Goal: Information Seeking & Learning: Learn about a topic

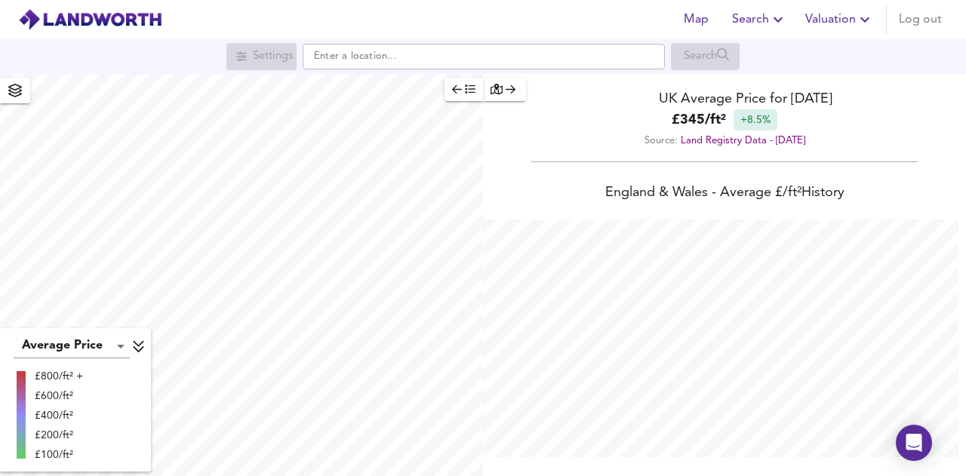
scroll to position [476, 966]
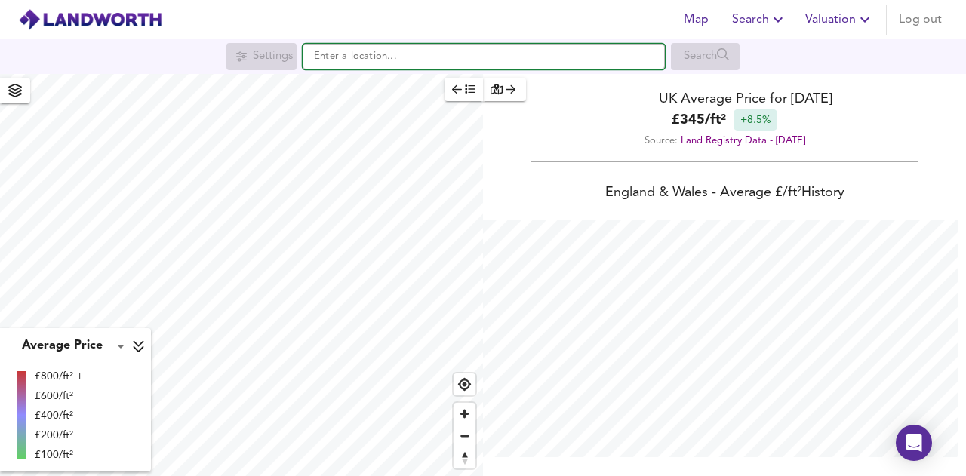
click at [360, 53] on input "text" at bounding box center [484, 57] width 362 height 26
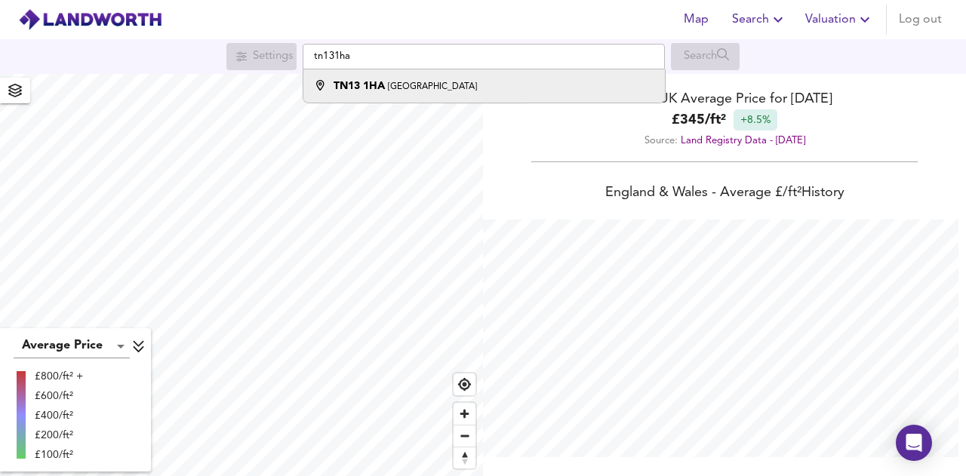
click at [383, 81] on strong "TN13 1HA" at bounding box center [358, 86] width 51 height 11
type input "[STREET_ADDRESS]"
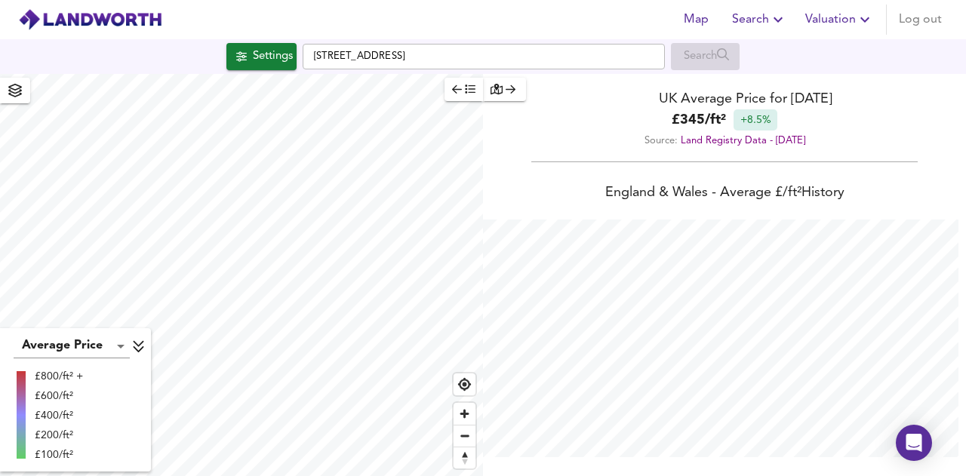
checkbox input "false"
checkbox input "true"
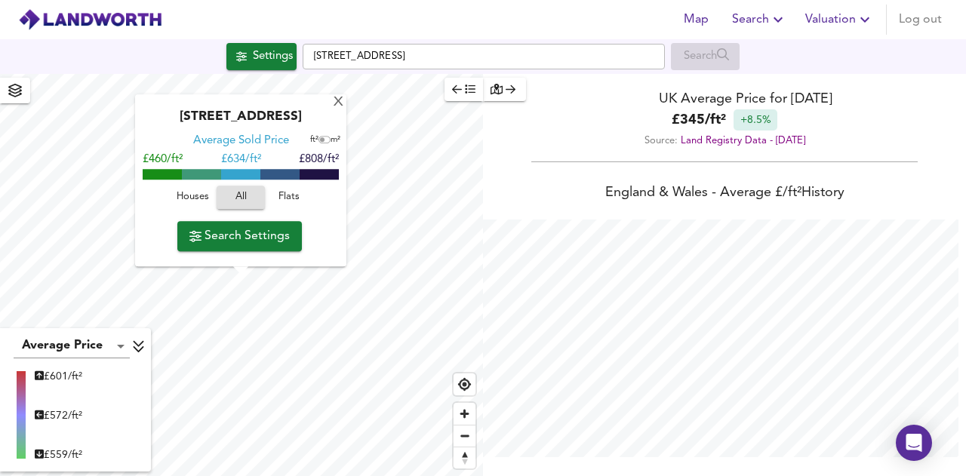
click at [201, 198] on span "Houses" at bounding box center [192, 197] width 41 height 17
click at [249, 236] on span "Search Settings" at bounding box center [239, 236] width 100 height 21
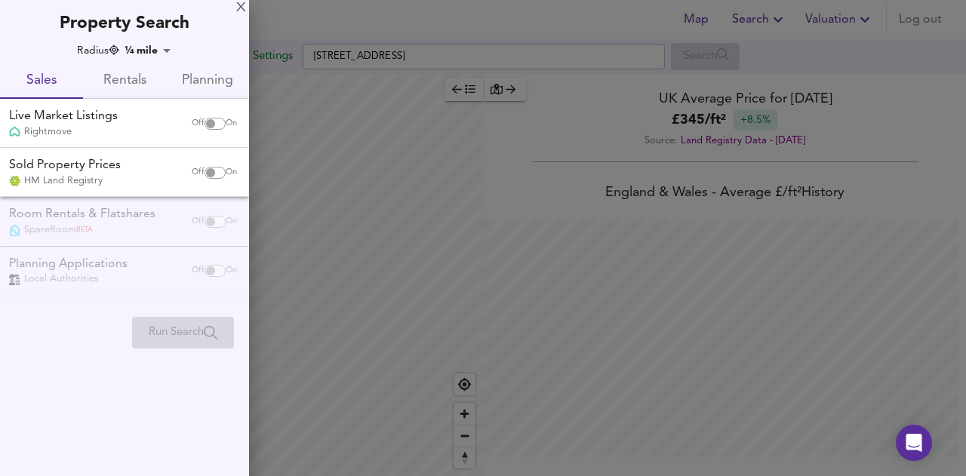
click at [213, 121] on input "checkbox" at bounding box center [210, 124] width 36 height 12
checkbox input "true"
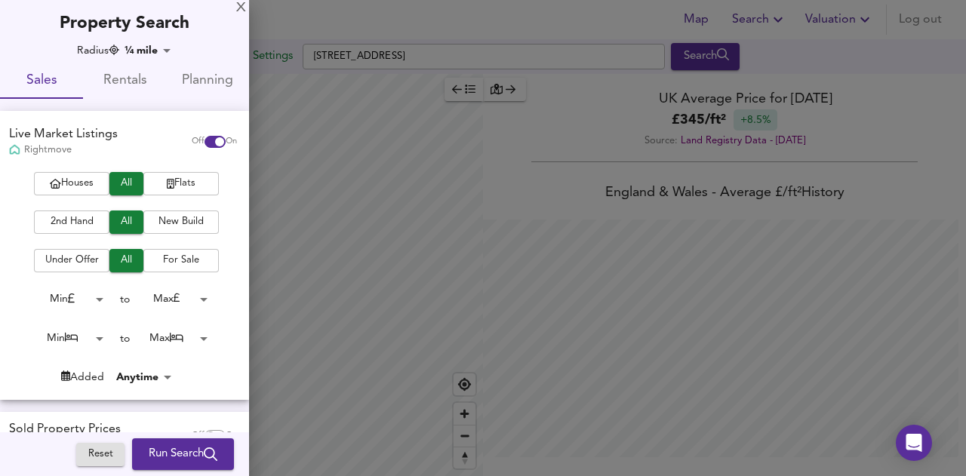
click at [142, 419] on div "Sold Property Prices HM Land Registry Off On" at bounding box center [124, 436] width 249 height 49
checkbox input "true"
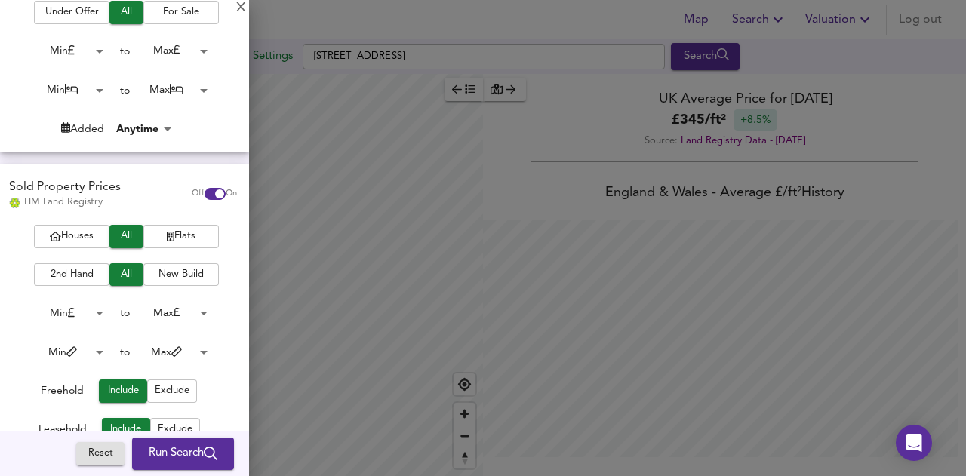
scroll to position [267, 0]
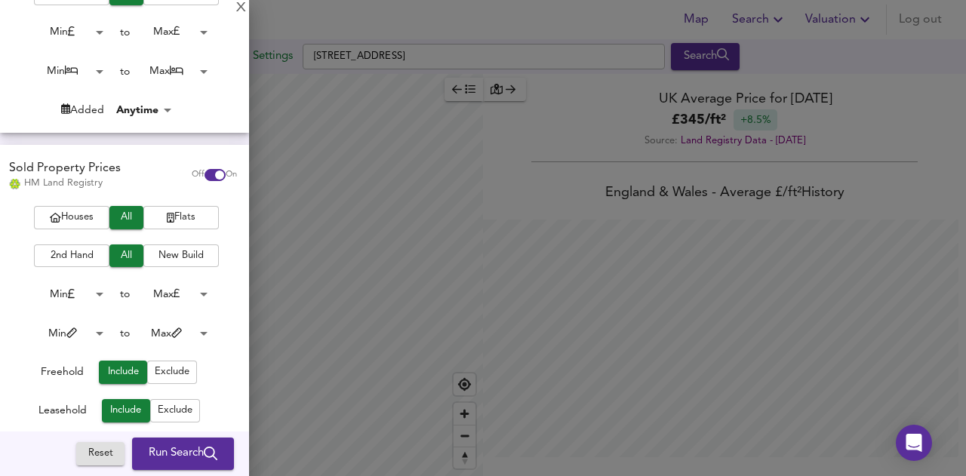
click at [178, 465] on button "Run Search" at bounding box center [183, 454] width 102 height 32
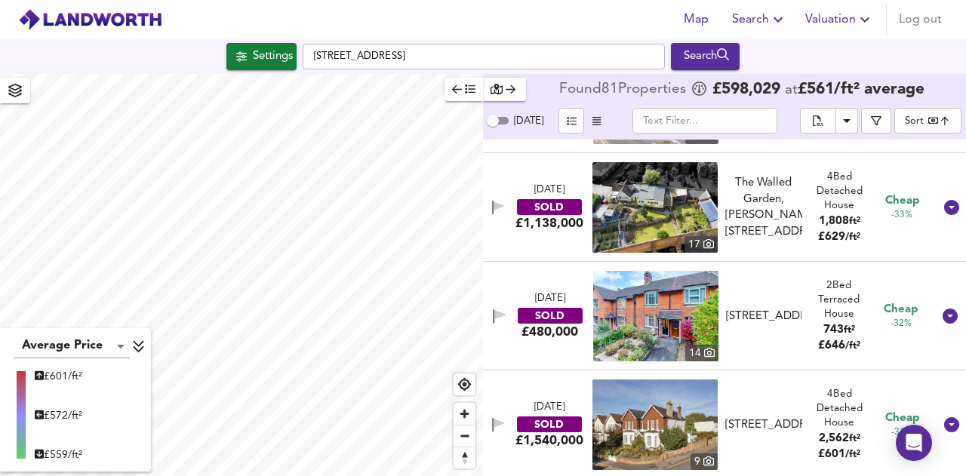
scroll to position [2486, 0]
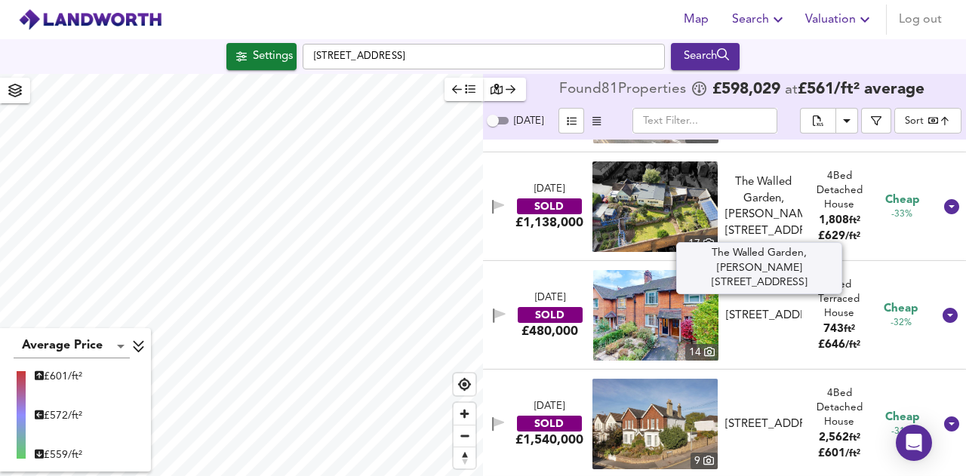
drag, startPoint x: 757, startPoint y: 189, endPoint x: 785, endPoint y: 212, distance: 35.4
click at [785, 212] on div "The Walled Garden, [PERSON_NAME][STREET_ADDRESS]" at bounding box center [763, 206] width 77 height 65
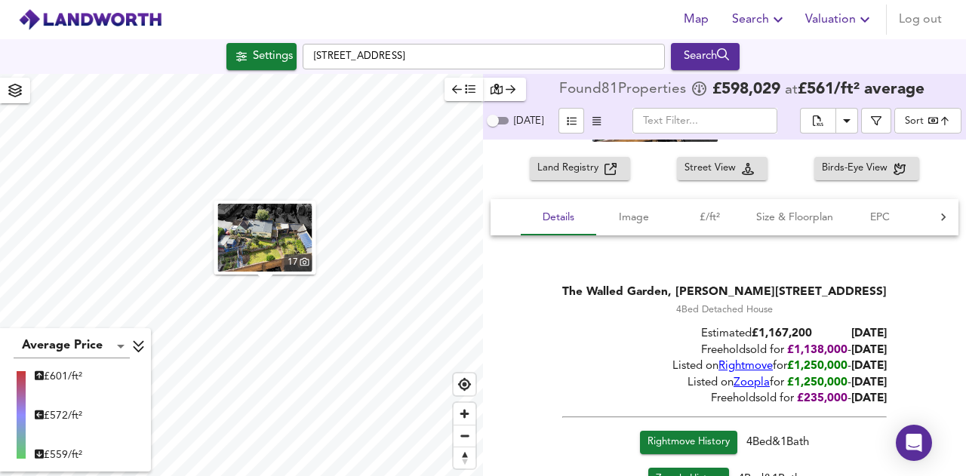
scroll to position [2612, 0]
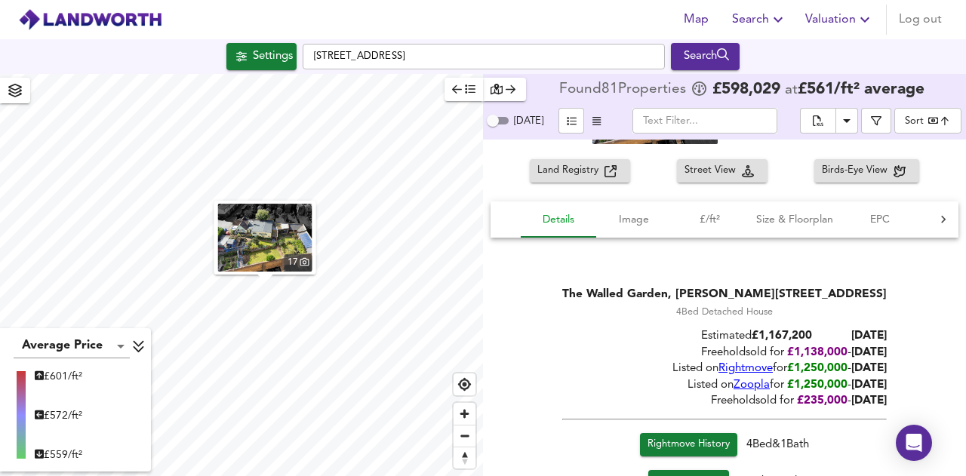
click at [569, 217] on span "Details" at bounding box center [558, 219] width 57 height 19
click at [519, 182] on div "Land Registry Street View Birds-Eye View Details Image £/ft² Size & Floorplan E…" at bounding box center [724, 355] width 483 height 392
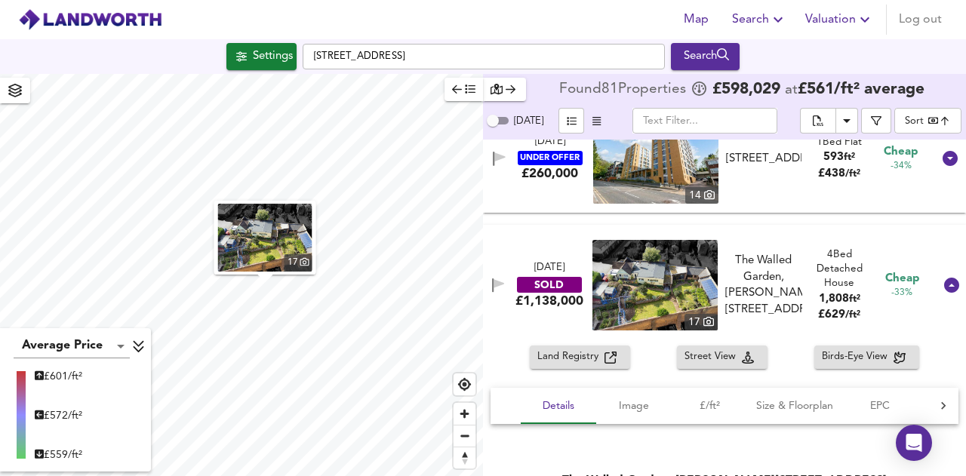
scroll to position [2422, 0]
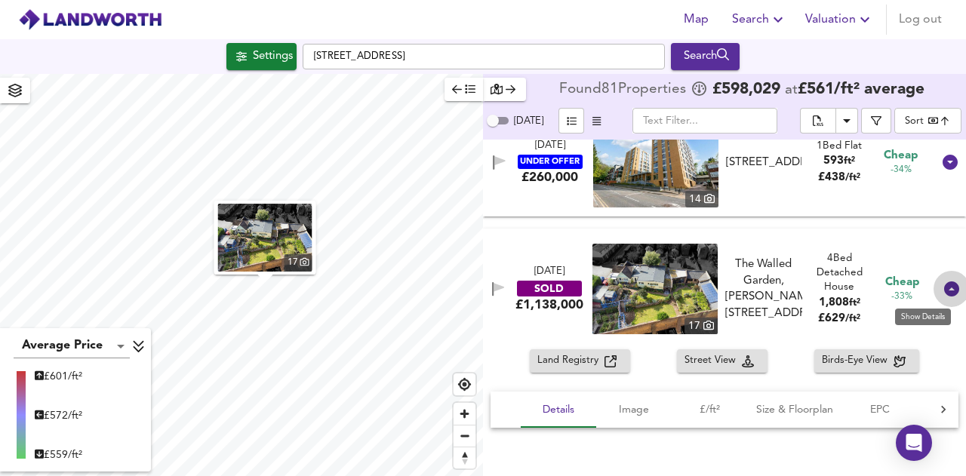
click at [944, 291] on icon at bounding box center [951, 288] width 15 height 15
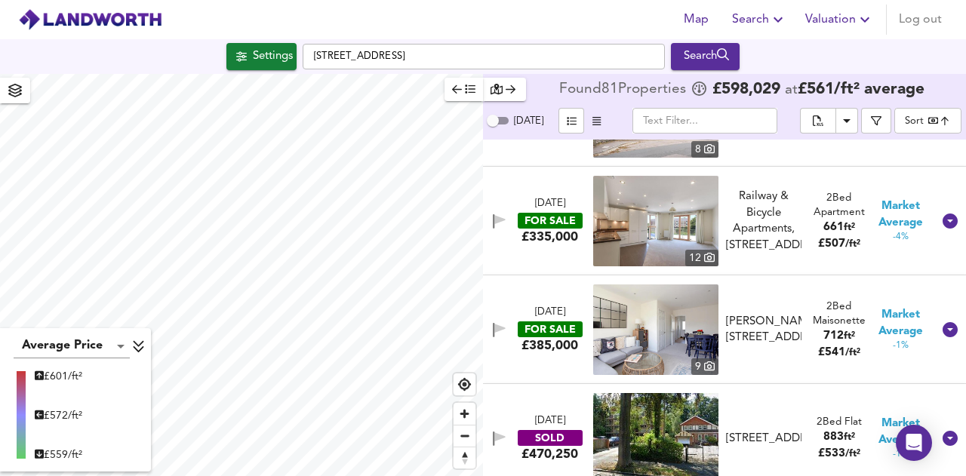
scroll to position [4758, 0]
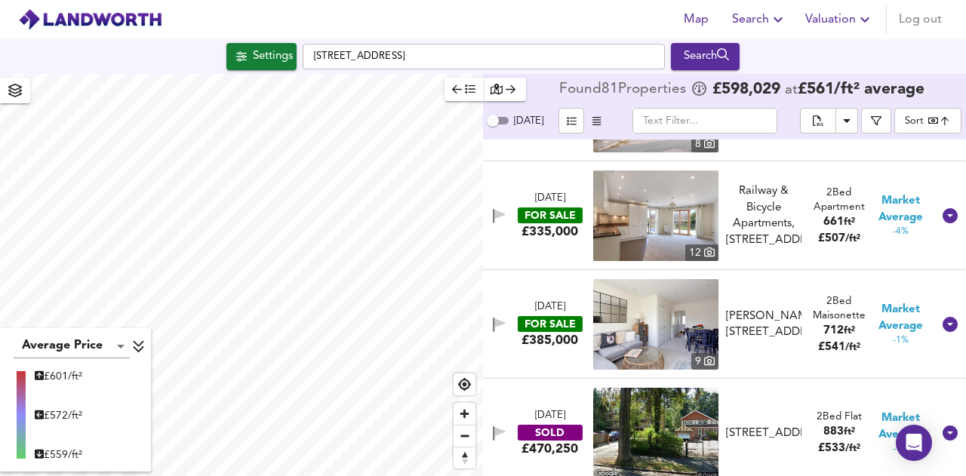
click at [276, 61] on div "Map Search Valuation Log out Settings [STREET_ADDRESS] Search Average Price lan…" at bounding box center [483, 238] width 966 height 476
click at [340, 475] on html "Map Search Valuation Log out Settings [STREET_ADDRESS] Search Average Price lan…" at bounding box center [483, 238] width 966 height 476
click at [358, 475] on html "Map Search Valuation Log out Settings [STREET_ADDRESS] Search Average Price lan…" at bounding box center [483, 238] width 966 height 476
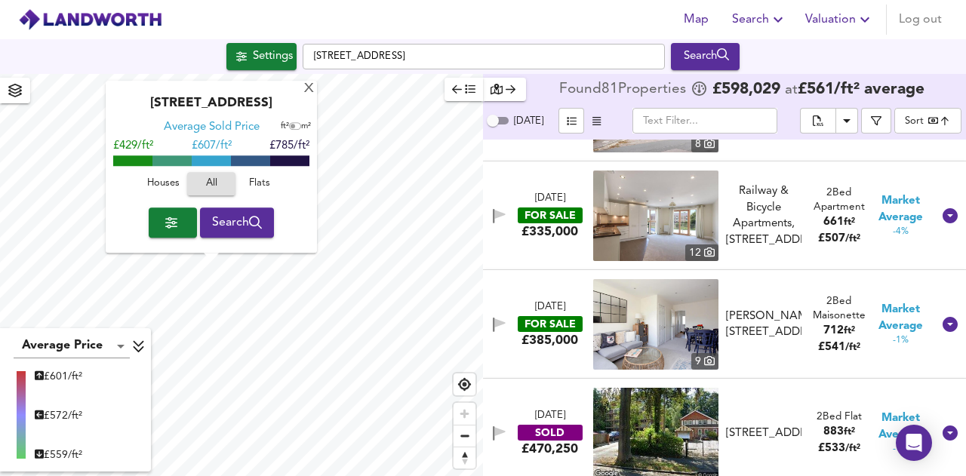
click at [237, 220] on span "Search" at bounding box center [237, 222] width 51 height 21
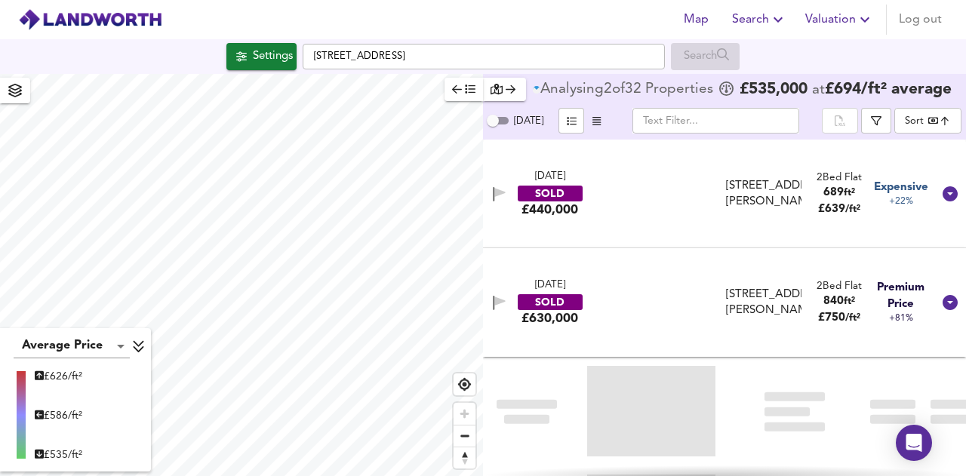
type input "bestdeal"
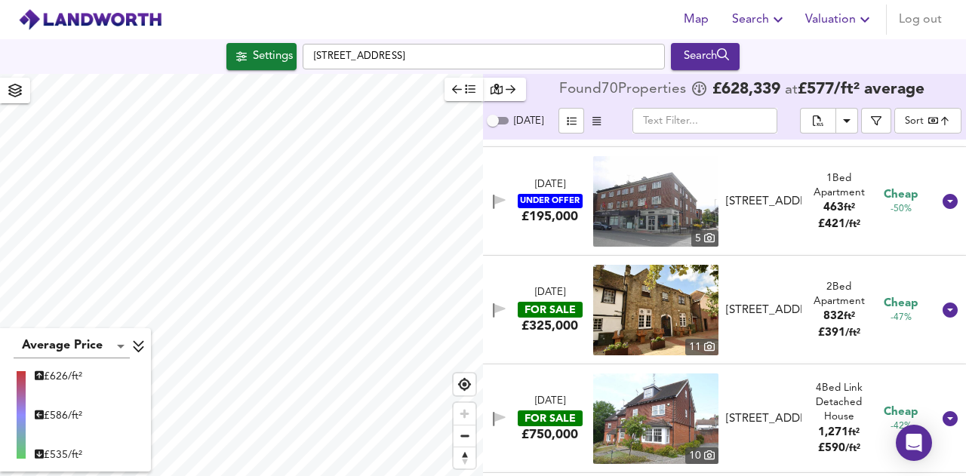
scroll to position [862, 0]
click at [942, 198] on icon at bounding box center [949, 200] width 15 height 15
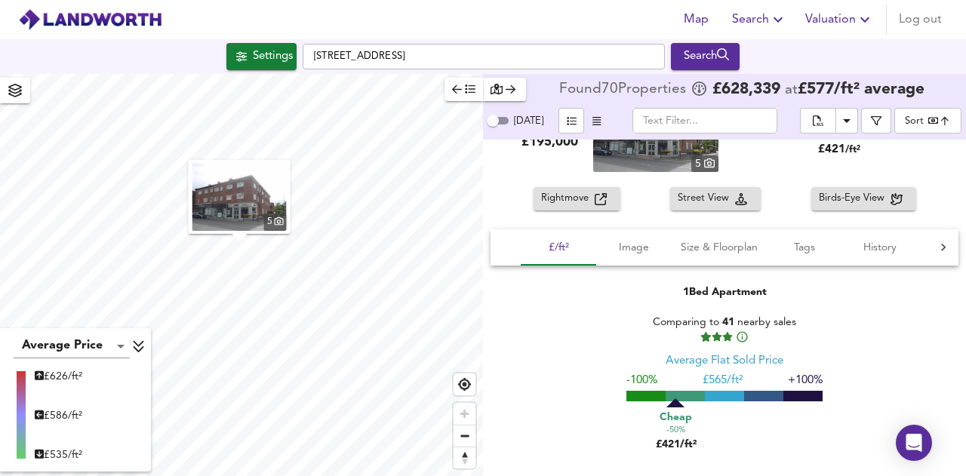
scroll to position [954, 0]
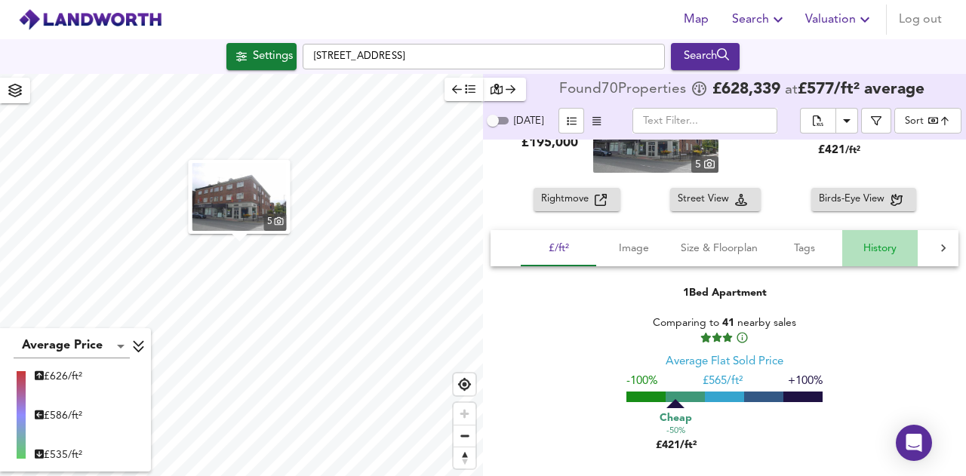
click at [907, 235] on button "History" at bounding box center [879, 248] width 75 height 36
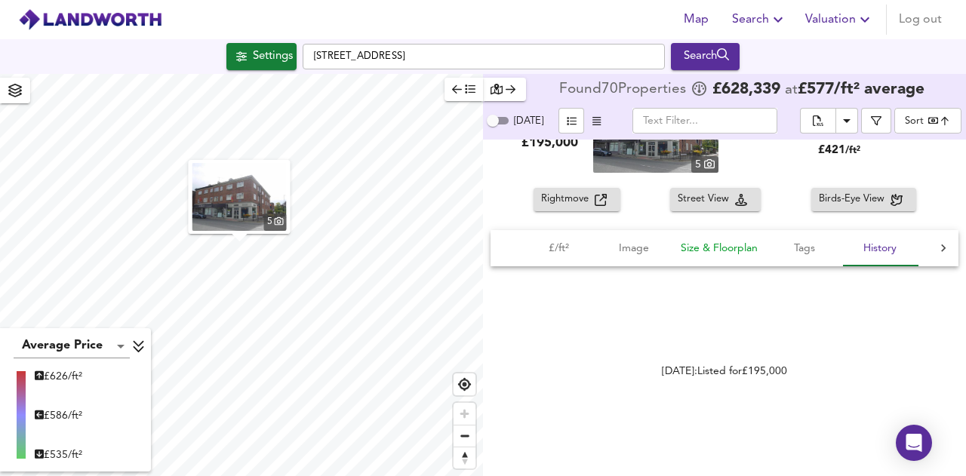
click at [700, 253] on span "Size & Floorplan" at bounding box center [719, 248] width 77 height 19
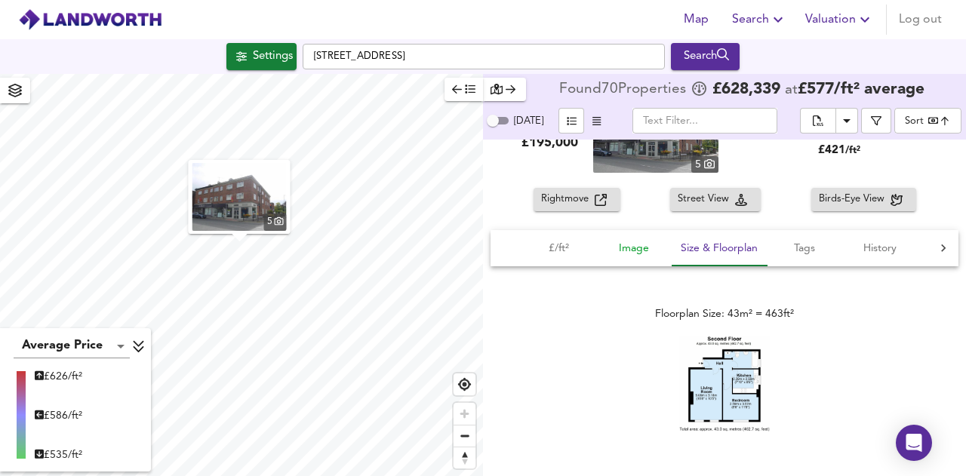
click at [628, 245] on span "Image" at bounding box center [633, 248] width 57 height 19
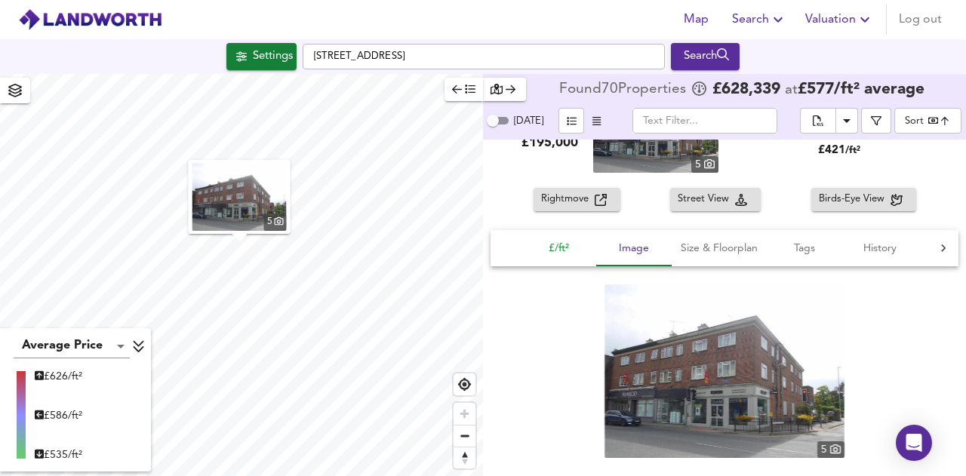
click at [561, 247] on span "£/ft²" at bounding box center [558, 248] width 57 height 19
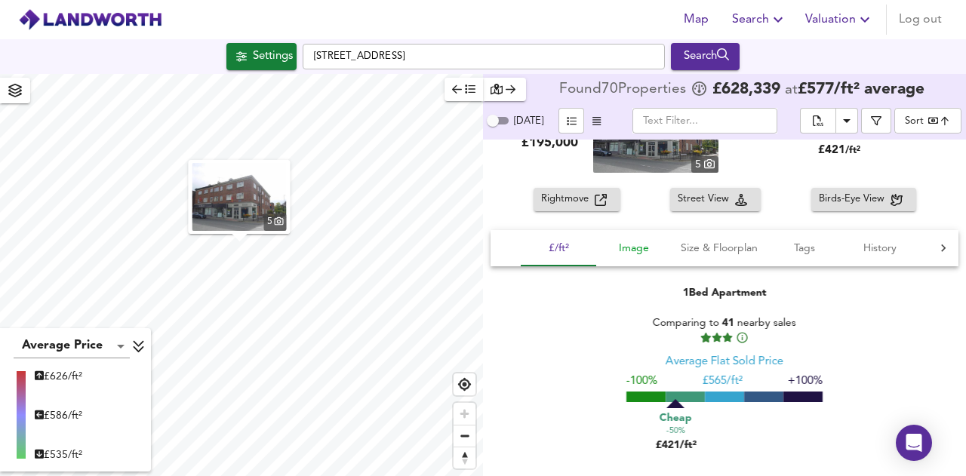
click at [629, 248] on span "Image" at bounding box center [633, 248] width 57 height 19
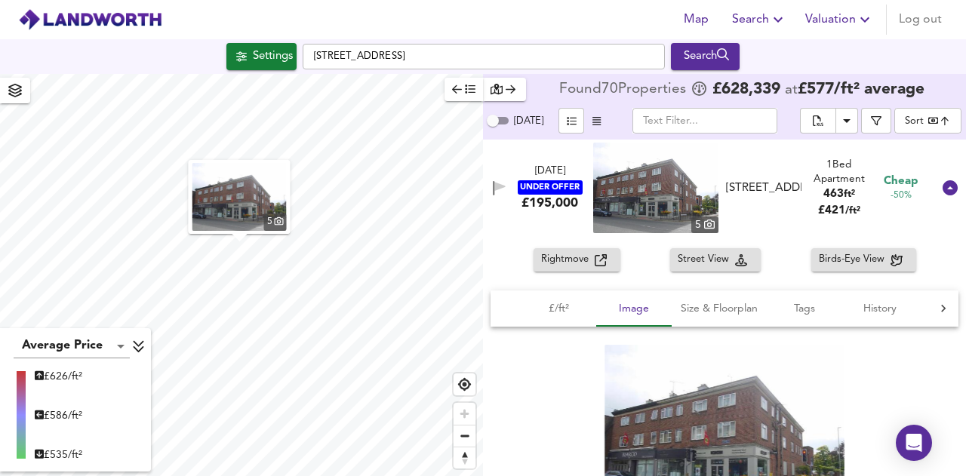
scroll to position [893, 0]
click at [550, 261] on span "Rightmove" at bounding box center [568, 260] width 54 height 17
